Goal: Task Accomplishment & Management: Manage account settings

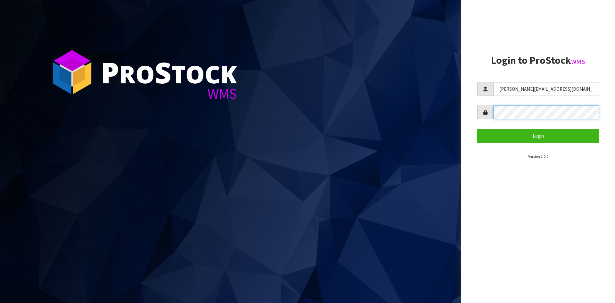
click at [477, 129] on button "Login" at bounding box center [538, 136] width 122 height 14
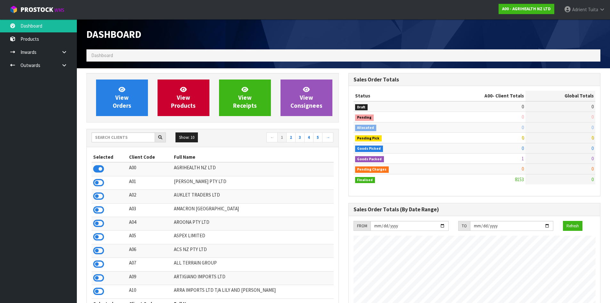
scroll to position [485, 262]
click at [95, 188] on td at bounding box center [110, 182] width 36 height 13
click at [95, 182] on icon at bounding box center [98, 183] width 11 height 10
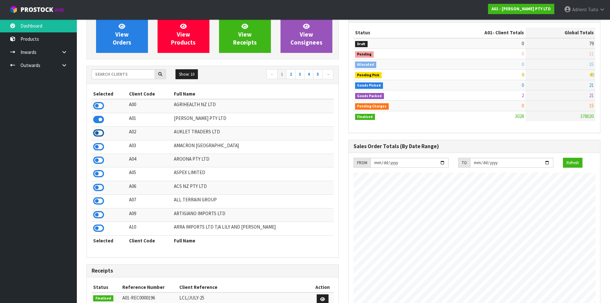
scroll to position [64, 0]
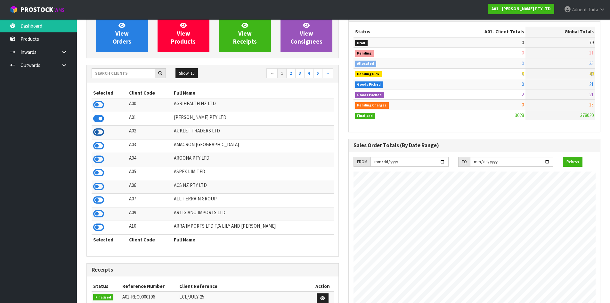
click at [103, 135] on icon at bounding box center [98, 132] width 11 height 10
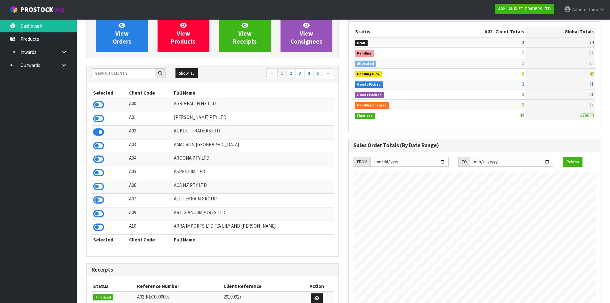
scroll to position [392, 262]
click at [99, 147] on icon at bounding box center [98, 146] width 11 height 10
click at [98, 162] on icon at bounding box center [98, 159] width 11 height 10
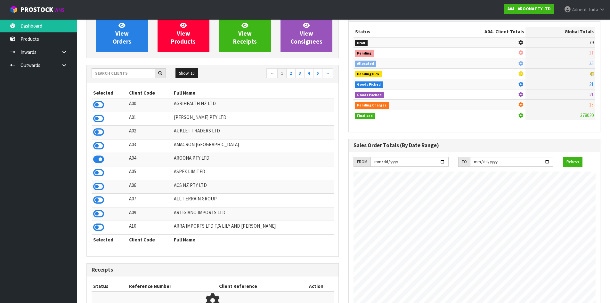
scroll to position [413, 262]
click at [98, 181] on td at bounding box center [110, 186] width 36 height 13
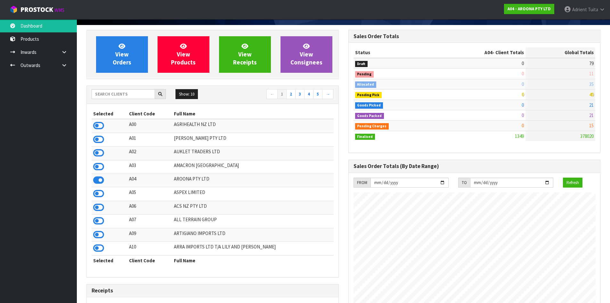
scroll to position [32, 0]
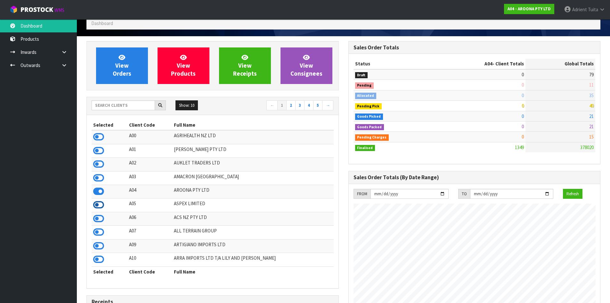
click at [101, 204] on icon at bounding box center [98, 205] width 11 height 10
click at [102, 218] on icon at bounding box center [98, 219] width 11 height 10
click at [100, 233] on icon at bounding box center [98, 232] width 11 height 10
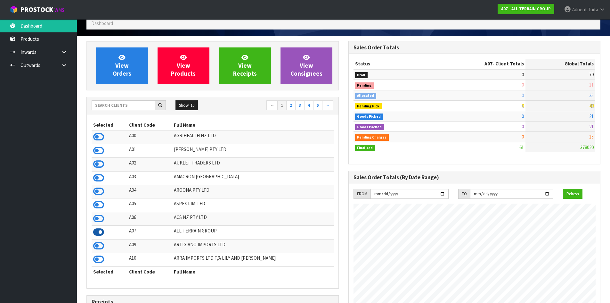
scroll to position [0, 0]
click at [98, 246] on icon at bounding box center [98, 246] width 11 height 10
click at [95, 269] on th "Selected" at bounding box center [110, 271] width 36 height 10
click at [100, 252] on td at bounding box center [110, 245] width 36 height 13
click at [100, 258] on icon at bounding box center [98, 259] width 11 height 10
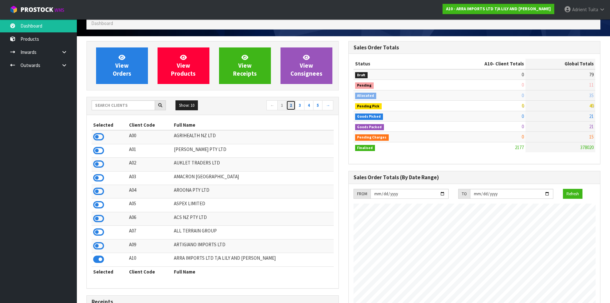
drag, startPoint x: 289, startPoint y: 107, endPoint x: 276, endPoint y: 107, distance: 12.5
click at [289, 107] on link "2" at bounding box center [290, 105] width 9 height 10
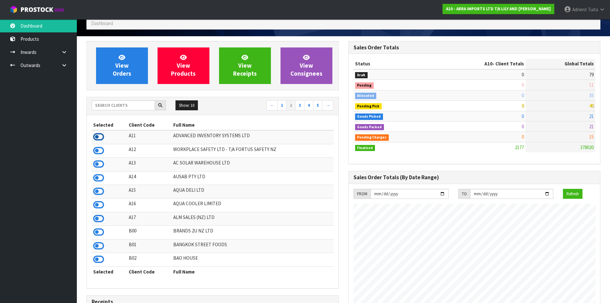
click at [100, 139] on icon at bounding box center [98, 137] width 11 height 10
click at [102, 148] on icon at bounding box center [98, 151] width 11 height 10
click at [103, 166] on icon at bounding box center [98, 164] width 11 height 10
click at [101, 178] on icon at bounding box center [98, 178] width 11 height 10
click at [96, 193] on icon at bounding box center [98, 191] width 11 height 10
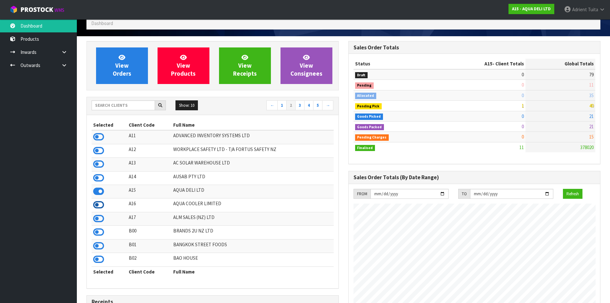
click at [98, 207] on icon at bounding box center [98, 205] width 11 height 10
click at [98, 216] on icon at bounding box center [98, 219] width 11 height 10
click at [101, 233] on icon at bounding box center [98, 232] width 11 height 10
click at [97, 245] on icon at bounding box center [98, 246] width 11 height 10
click at [100, 258] on icon at bounding box center [98, 259] width 11 height 10
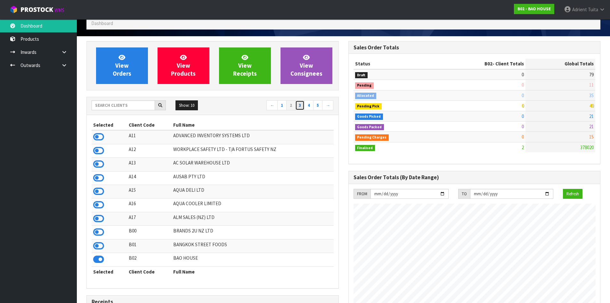
click at [303, 103] on link "3" at bounding box center [299, 105] width 9 height 10
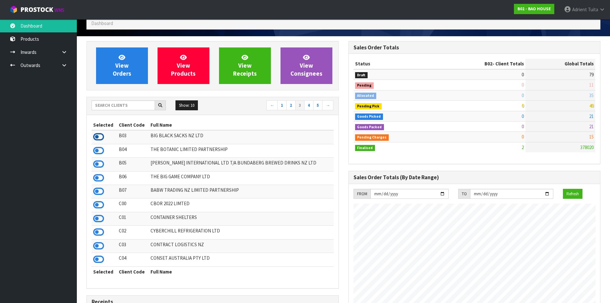
click at [98, 137] on icon at bounding box center [98, 137] width 11 height 10
click at [103, 155] on icon at bounding box center [98, 151] width 11 height 10
click at [100, 163] on icon at bounding box center [98, 164] width 11 height 10
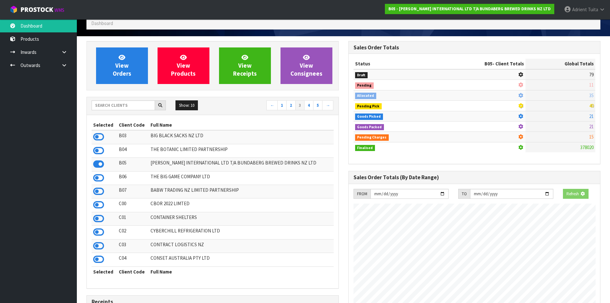
click at [96, 183] on td at bounding box center [105, 177] width 26 height 13
click at [97, 179] on icon at bounding box center [98, 178] width 11 height 10
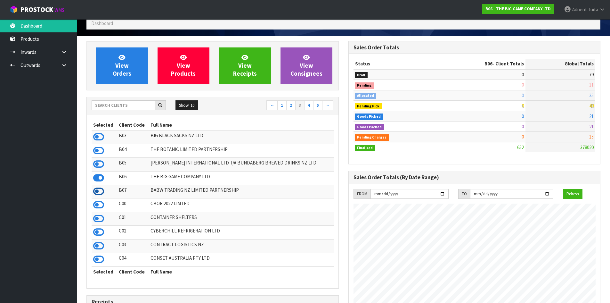
click at [97, 191] on icon at bounding box center [98, 191] width 11 height 10
click at [99, 205] on icon at bounding box center [98, 205] width 11 height 10
click at [94, 217] on icon at bounding box center [98, 219] width 11 height 10
click at [96, 235] on icon at bounding box center [98, 232] width 11 height 10
click at [99, 245] on icon at bounding box center [98, 246] width 11 height 10
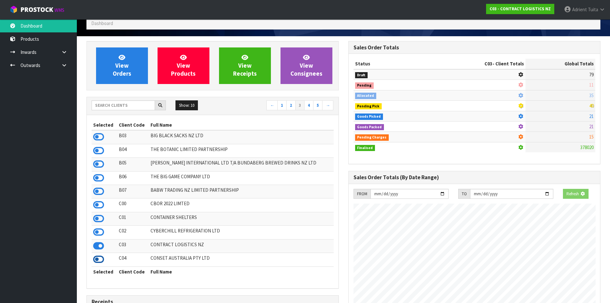
click at [99, 259] on icon at bounding box center [98, 259] width 11 height 10
click at [308, 105] on link "4" at bounding box center [308, 105] width 9 height 10
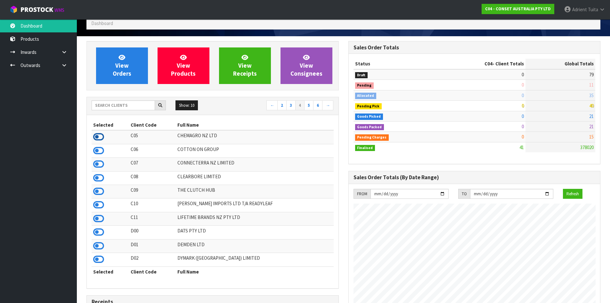
click at [95, 138] on icon at bounding box center [98, 137] width 11 height 10
click at [92, 150] on td at bounding box center [110, 150] width 37 height 13
click at [98, 150] on icon at bounding box center [98, 151] width 11 height 10
click at [96, 166] on icon at bounding box center [98, 164] width 11 height 10
click at [96, 178] on icon at bounding box center [98, 178] width 11 height 10
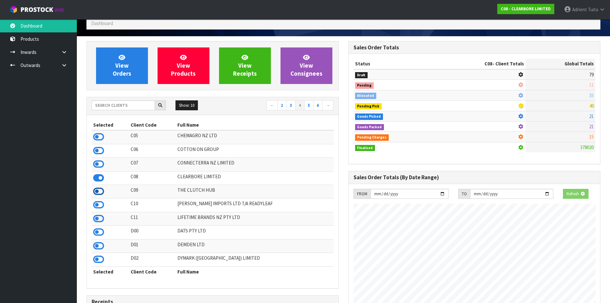
click at [98, 191] on icon at bounding box center [98, 191] width 11 height 10
click at [99, 204] on icon at bounding box center [98, 205] width 11 height 10
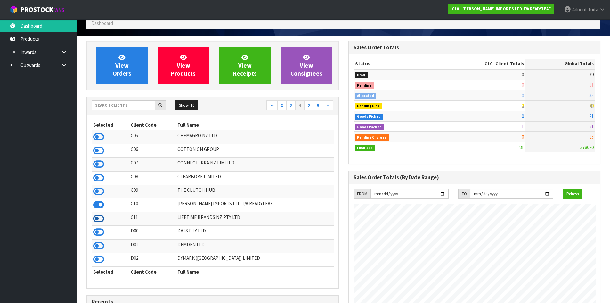
click at [94, 217] on icon at bounding box center [98, 219] width 11 height 10
click at [97, 233] on icon at bounding box center [98, 232] width 11 height 10
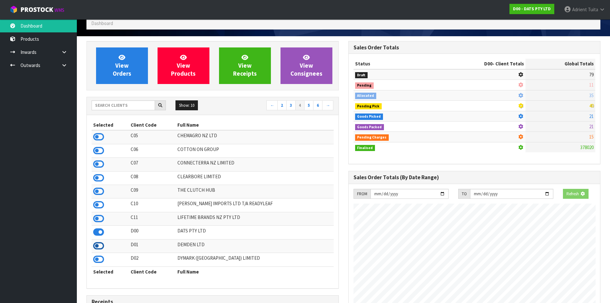
click at [99, 244] on icon at bounding box center [98, 246] width 11 height 10
click at [100, 257] on icon at bounding box center [98, 259] width 11 height 10
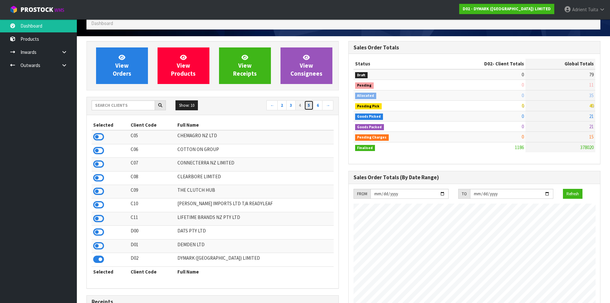
click at [309, 106] on link "5" at bounding box center [308, 105] width 9 height 10
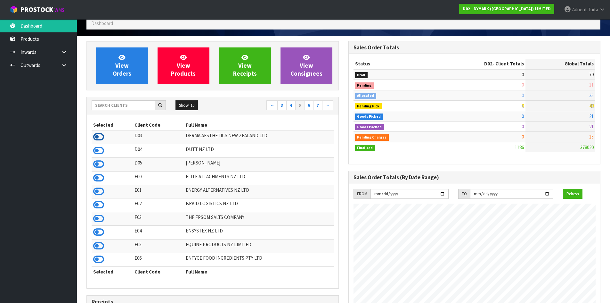
click at [98, 137] on icon at bounding box center [98, 137] width 11 height 10
click at [102, 153] on icon at bounding box center [98, 151] width 11 height 10
click at [97, 166] on icon at bounding box center [98, 164] width 11 height 10
click at [94, 181] on icon at bounding box center [98, 178] width 11 height 10
click at [95, 190] on icon at bounding box center [98, 191] width 11 height 10
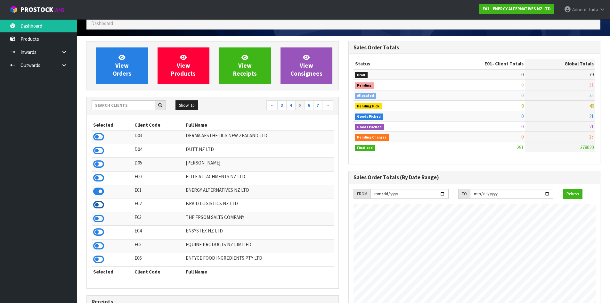
click at [94, 202] on icon at bounding box center [98, 205] width 11 height 10
click at [97, 219] on icon at bounding box center [98, 219] width 11 height 10
click at [97, 230] on icon at bounding box center [98, 232] width 11 height 10
click at [97, 248] on icon at bounding box center [98, 246] width 11 height 10
click at [94, 260] on icon at bounding box center [98, 259] width 11 height 10
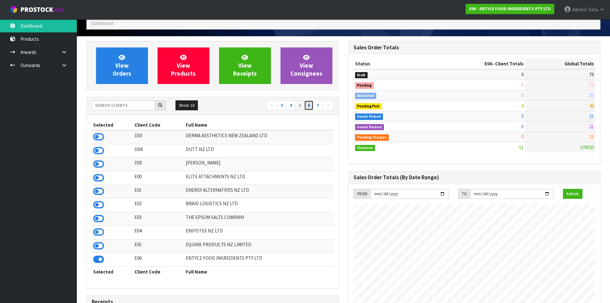
click at [311, 107] on link "6" at bounding box center [308, 105] width 9 height 10
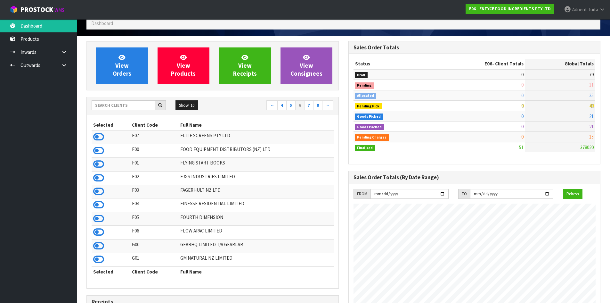
click at [465, 92] on td "0" at bounding box center [480, 95] width 92 height 10
drag, startPoint x: 462, startPoint y: 103, endPoint x: 334, endPoint y: 232, distance: 181.9
click at [334, 232] on div "Selected Client Code Full Name E07 ELITE SCREENS PTY LTD F00 FOOD EQUIPMENT DIS…" at bounding box center [213, 201] width 252 height 173
drag, startPoint x: 375, startPoint y: 201, endPoint x: 159, endPoint y: 141, distance: 224.4
click at [159, 141] on td "E07" at bounding box center [154, 137] width 48 height 14
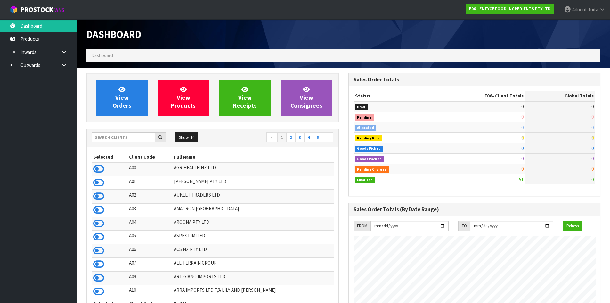
scroll to position [392, 262]
click at [143, 143] on div "Show: 10 5 10 25 50 ← 1 2 3 4 5 →" at bounding box center [213, 137] width 252 height 11
drag, startPoint x: 143, startPoint y: 139, endPoint x: 134, endPoint y: 139, distance: 9.0
click at [142, 139] on input "text" at bounding box center [123, 137] width 63 height 10
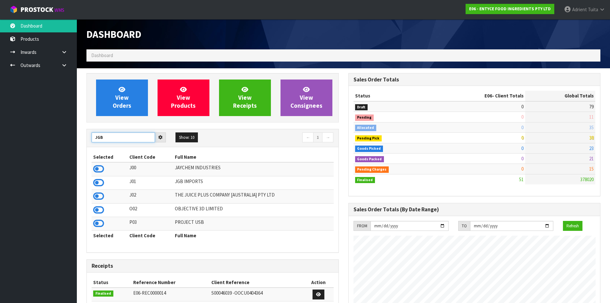
type input "JGB"
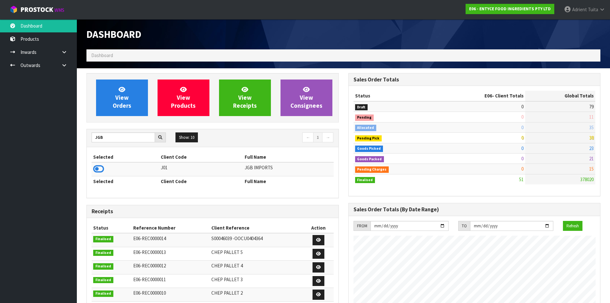
click at [98, 162] on td at bounding box center [126, 169] width 68 height 14
click at [102, 170] on icon at bounding box center [98, 169] width 11 height 10
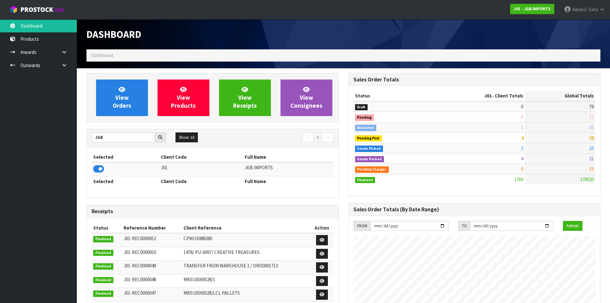
scroll to position [485, 262]
click at [109, 86] on link "View Orders" at bounding box center [122, 97] width 52 height 37
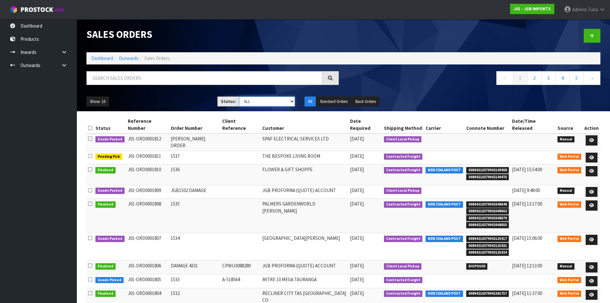
click at [270, 104] on select "Draft Pending Allocated Pending Pick Goods Picked Goods Packed Pending Charges …" at bounding box center [267, 101] width 56 height 10
select select "string:3"
click at [239, 96] on select "Draft Pending Allocated Pending Pick Goods Picked Goods Packed Pending Charges …" at bounding box center [267, 101] width 56 height 10
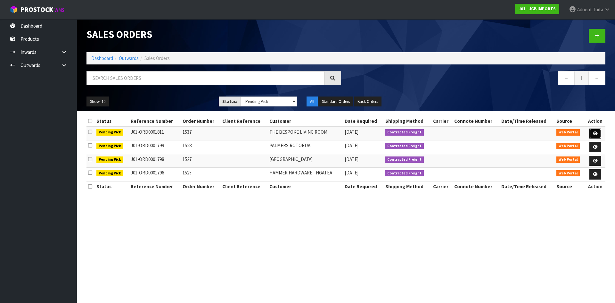
click at [599, 136] on link at bounding box center [595, 133] width 12 height 10
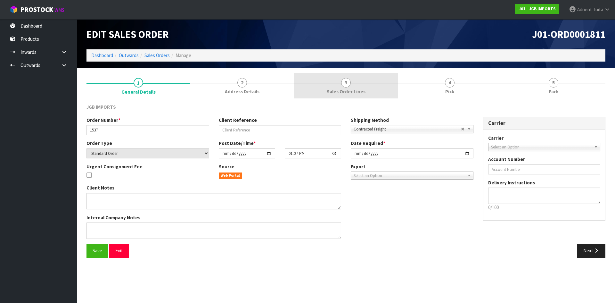
drag, startPoint x: 388, startPoint y: 85, endPoint x: 407, endPoint y: 85, distance: 19.2
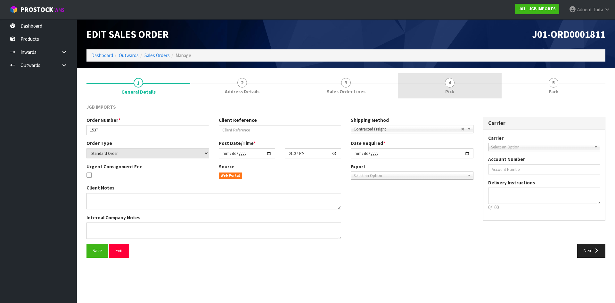
click at [393, 85] on link "3 Sales Order Lines" at bounding box center [346, 85] width 104 height 25
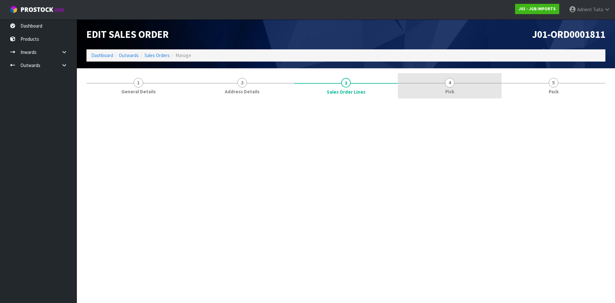
click at [465, 78] on link "4 Pick" at bounding box center [450, 85] width 104 height 25
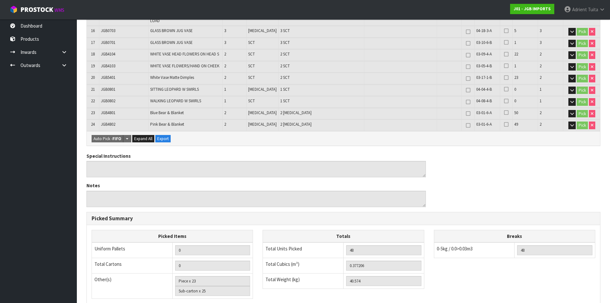
scroll to position [399, 0]
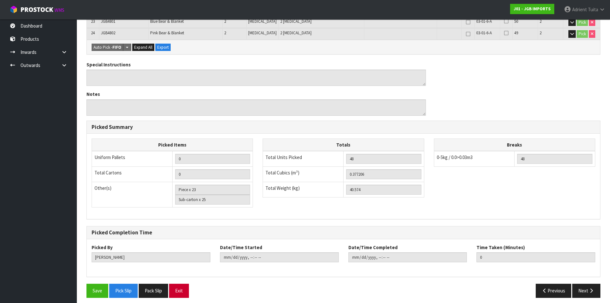
drag, startPoint x: 195, startPoint y: 285, endPoint x: 188, endPoint y: 289, distance: 8.0
click at [188, 289] on div "Save Pick Slip Pack Slip Exit" at bounding box center [213, 291] width 262 height 14
click at [189, 289] on button "Exit" at bounding box center [179, 291] width 20 height 14
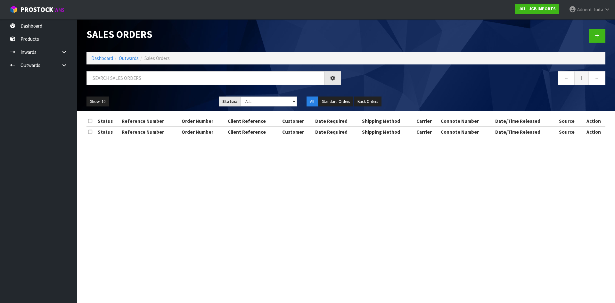
click at [104, 55] on li "Dashboard" at bounding box center [102, 58] width 22 height 7
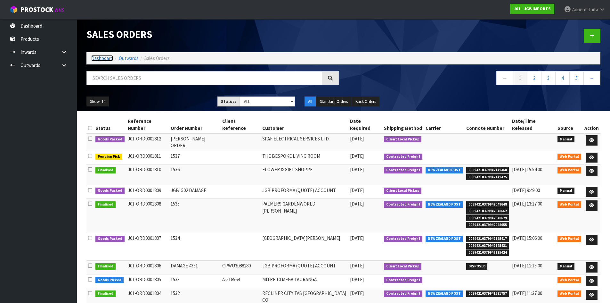
click at [104, 56] on link "Dashboard" at bounding box center [102, 58] width 22 height 6
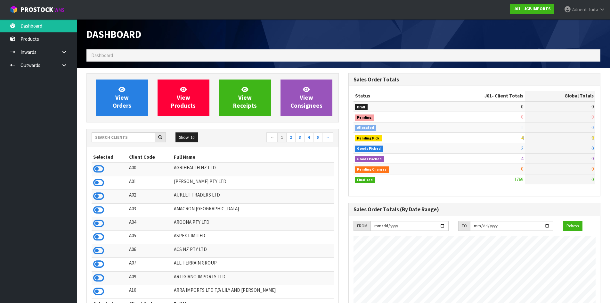
scroll to position [485, 262]
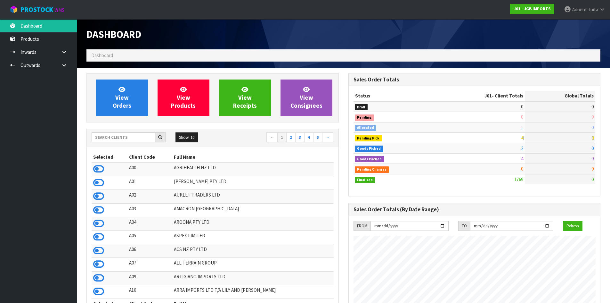
scroll to position [485, 262]
click at [588, 7] on span at bounding box center [587, 9] width 1 height 6
click at [585, 23] on link "Logout" at bounding box center [584, 25] width 51 height 9
